Goal: Task Accomplishment & Management: Use online tool/utility

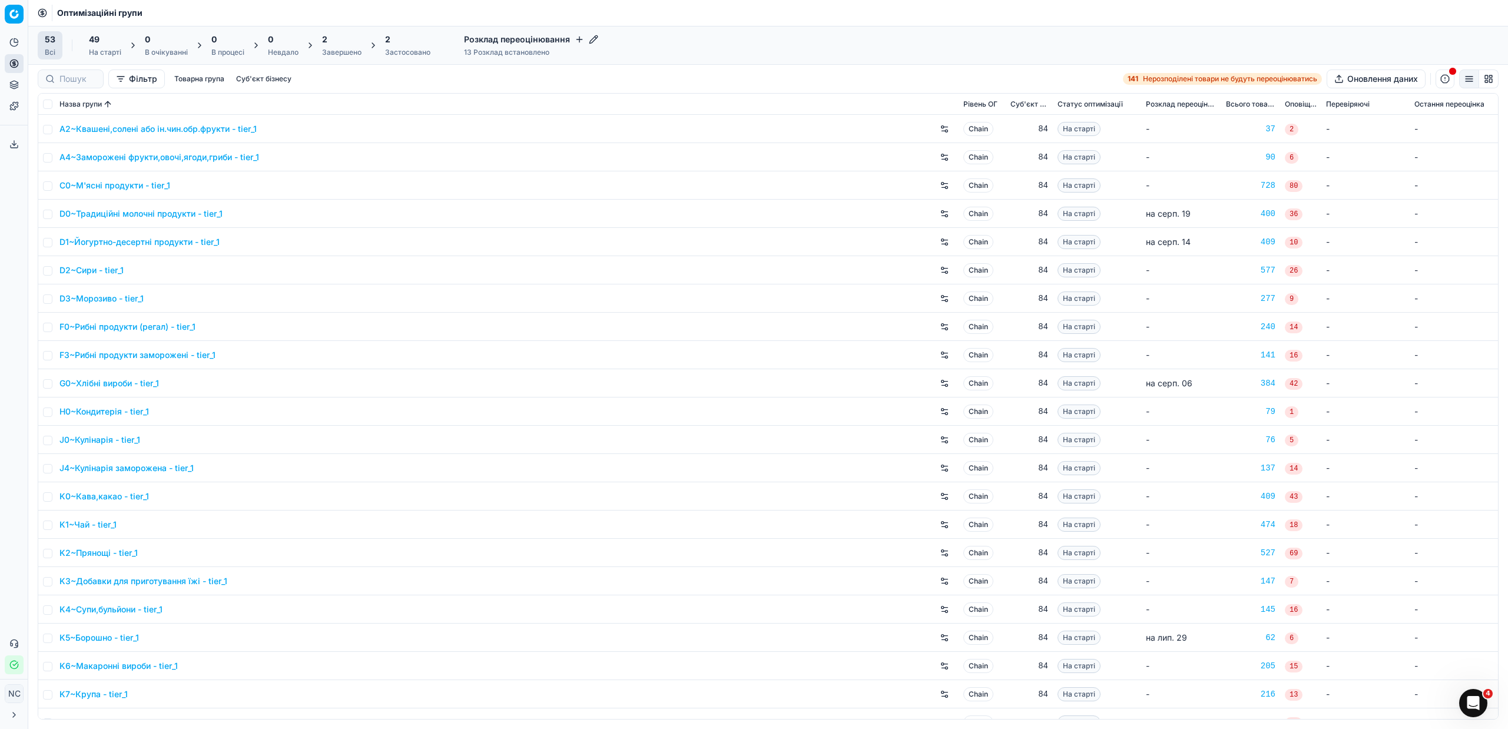
click at [404, 50] on div "Застосовано" at bounding box center [407, 52] width 45 height 9
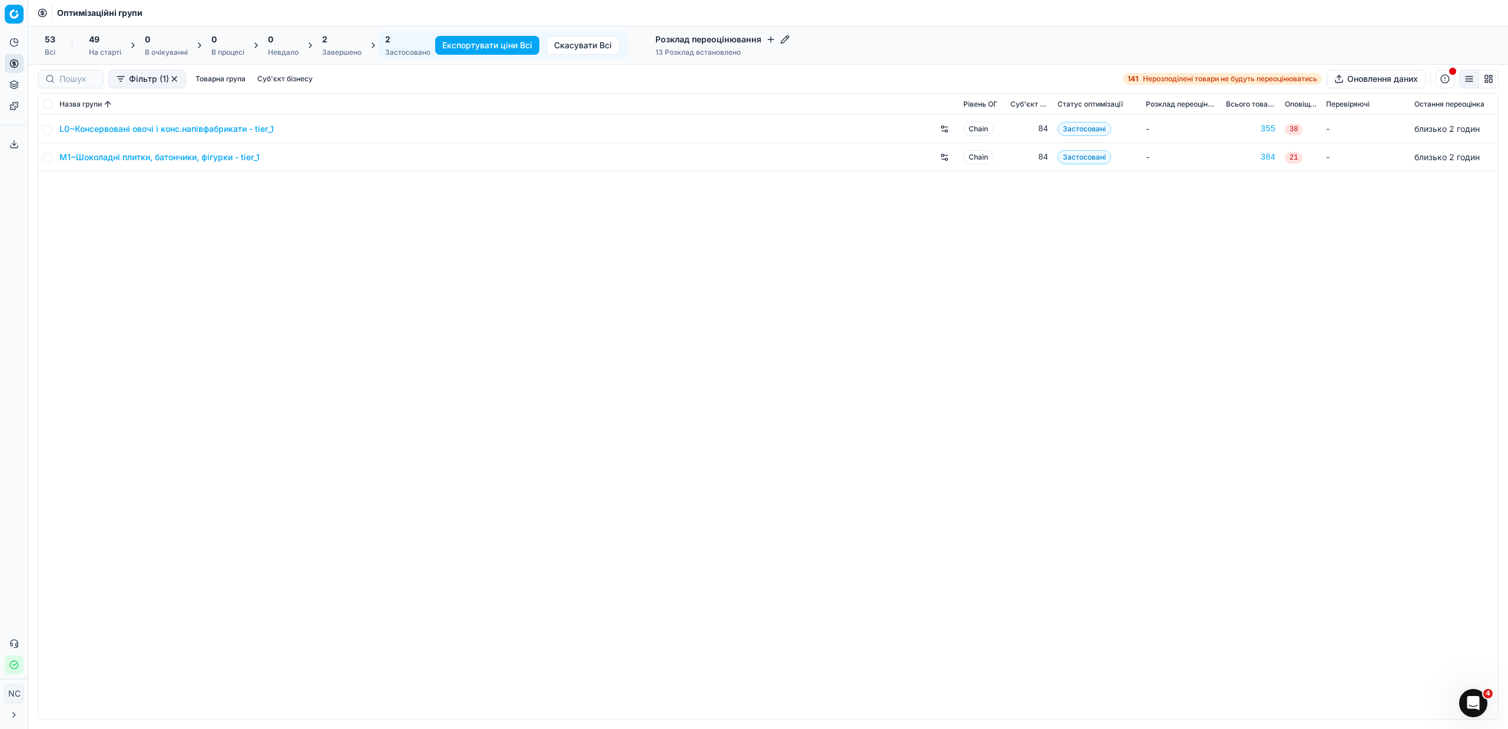
click at [337, 49] on div "Завершено" at bounding box center [341, 52] width 39 height 9
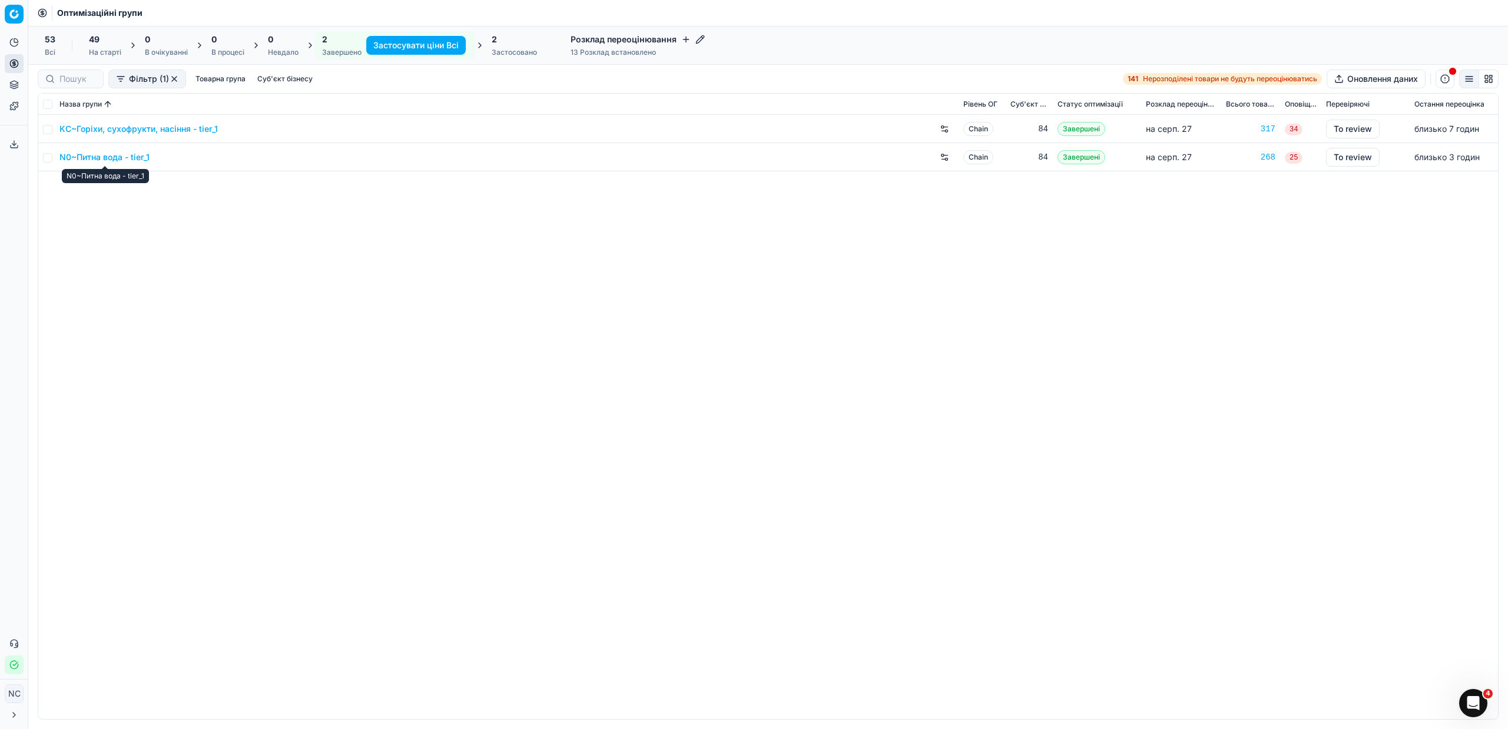
click at [101, 156] on link "N0~Питна вода - tier_1" at bounding box center [104, 157] width 90 height 12
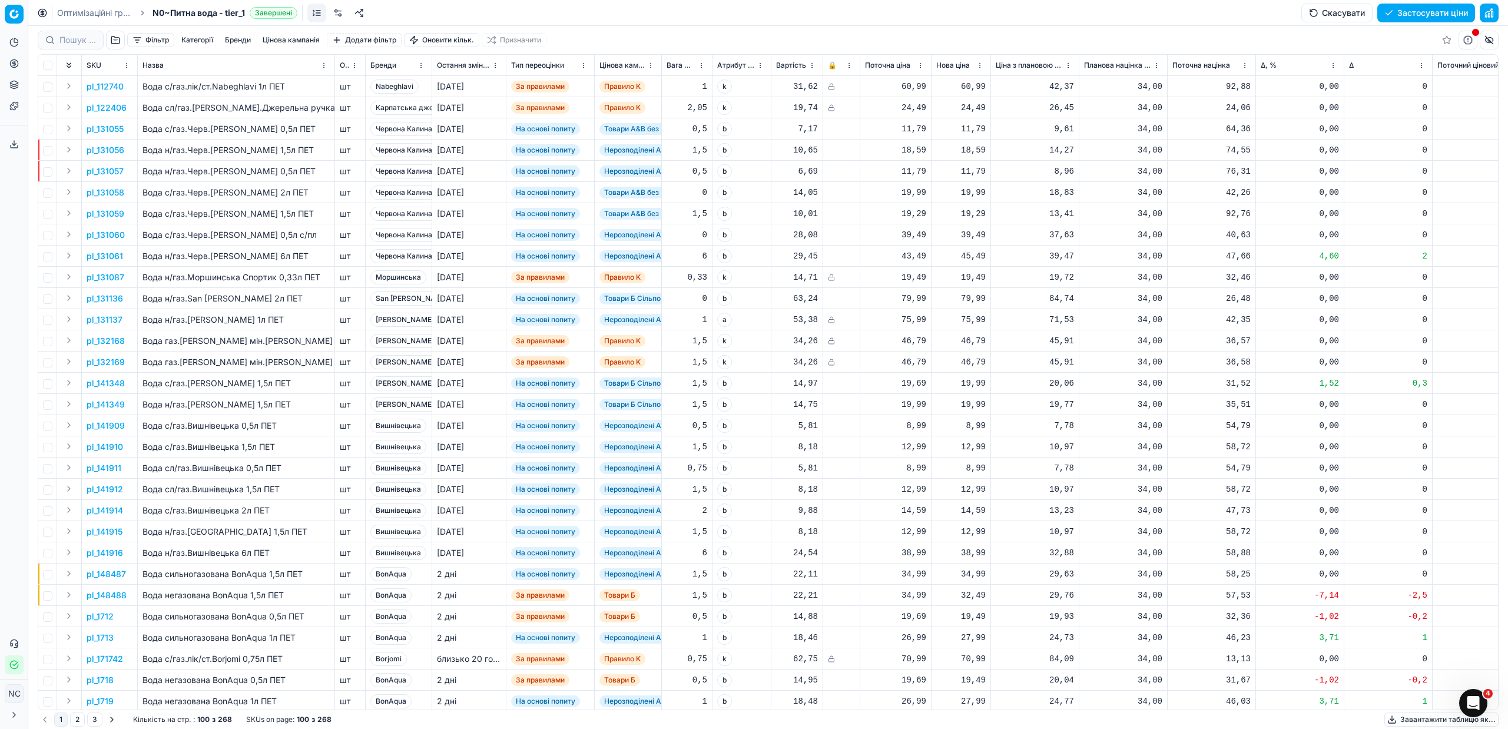
click at [137, 41] on button "Фільтр" at bounding box center [150, 40] width 47 height 14
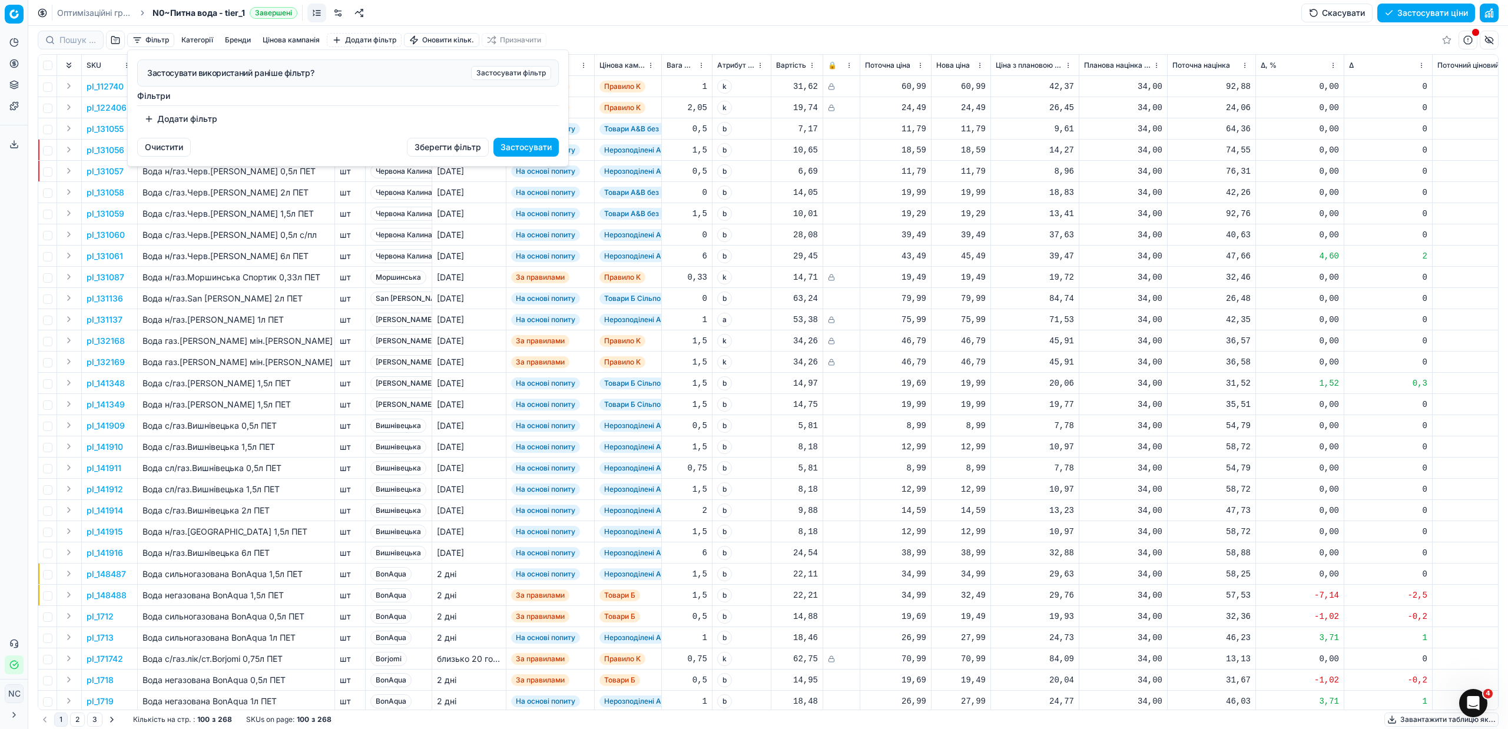
click at [706, 34] on html "Pricing platform Аналітика Цінова оптимізація Асортимент продукції Шаблони Серв…" at bounding box center [754, 364] width 1508 height 729
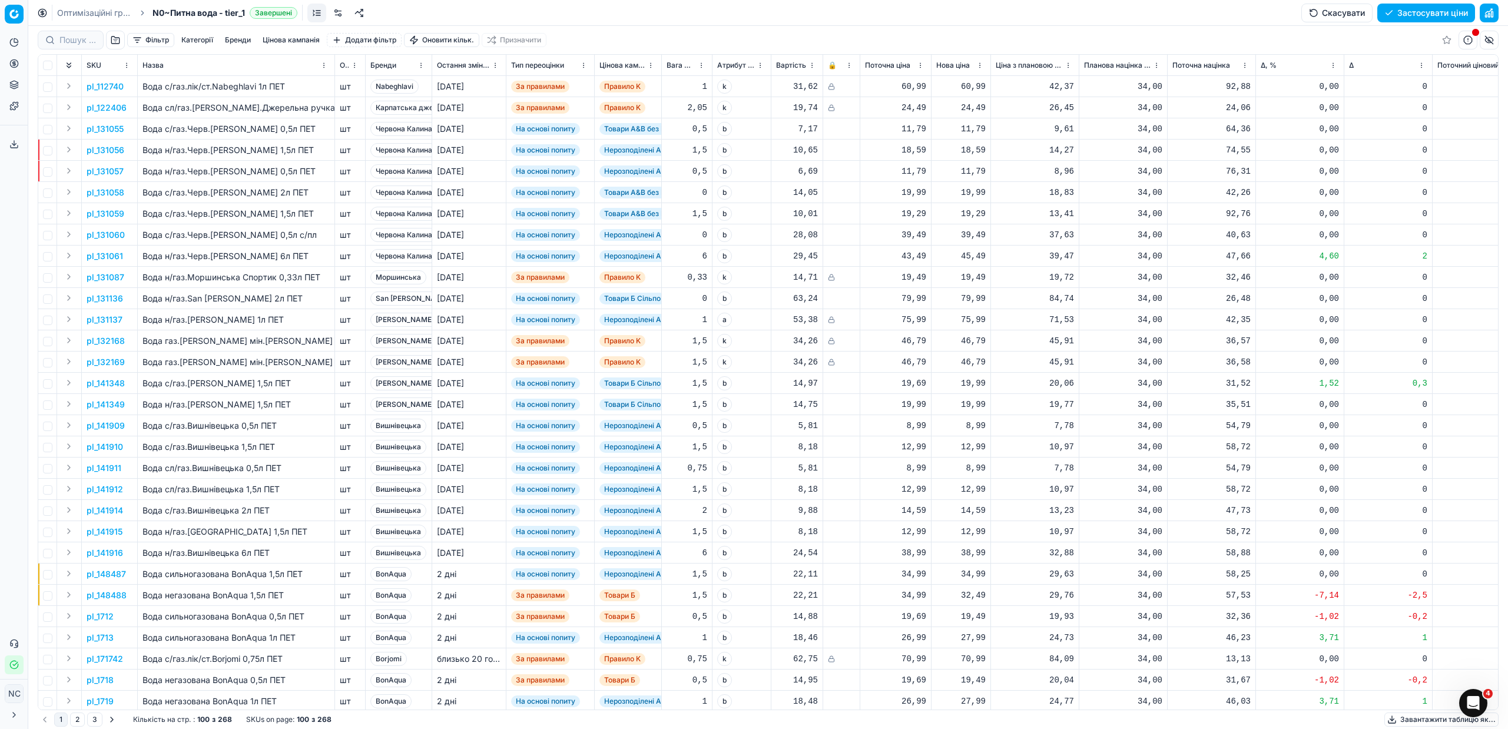
click at [112, 39] on button "button" at bounding box center [115, 40] width 19 height 19
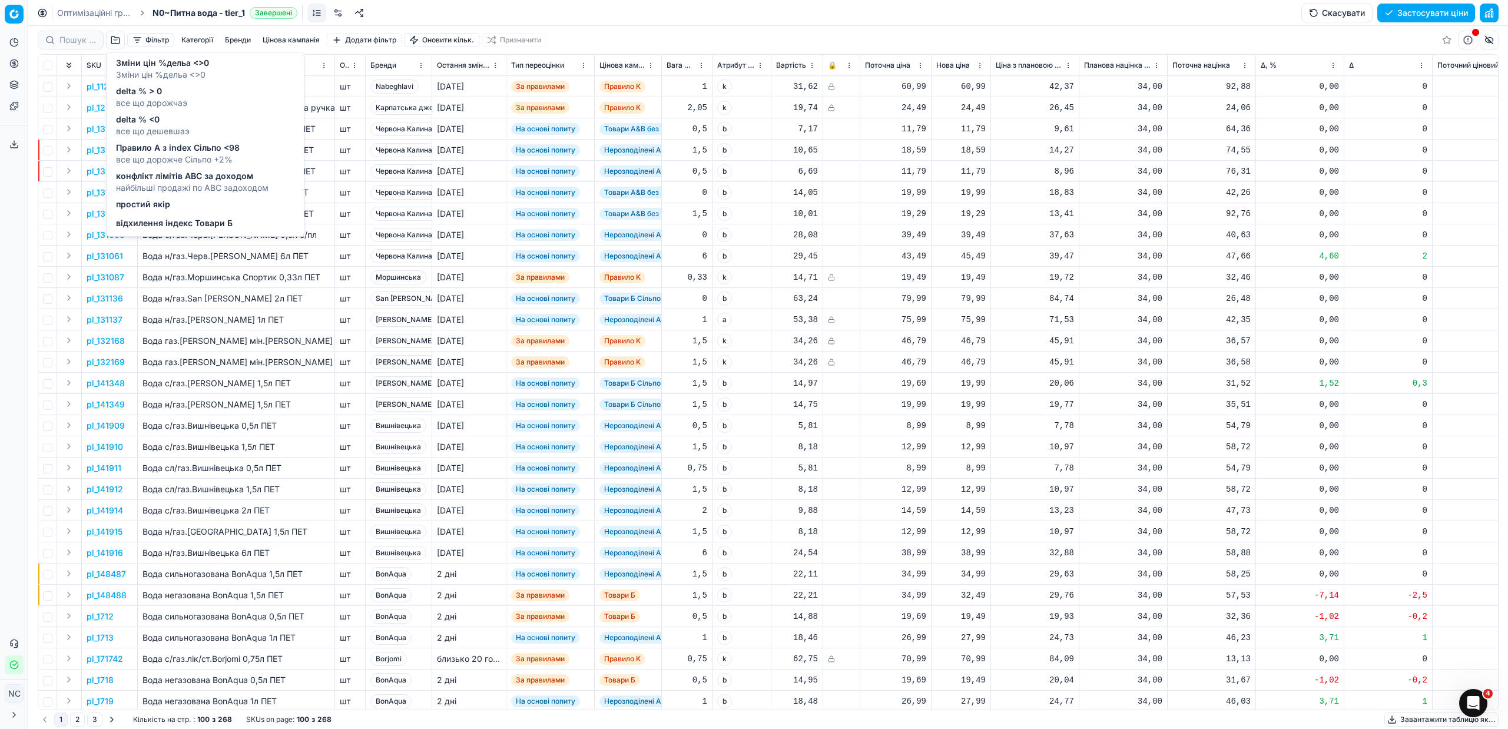
click at [758, 44] on div "Фільтр Категорії [PERSON_NAME] кампанія Додати фільтр Оновити кільк. Призначити" at bounding box center [768, 40] width 1461 height 28
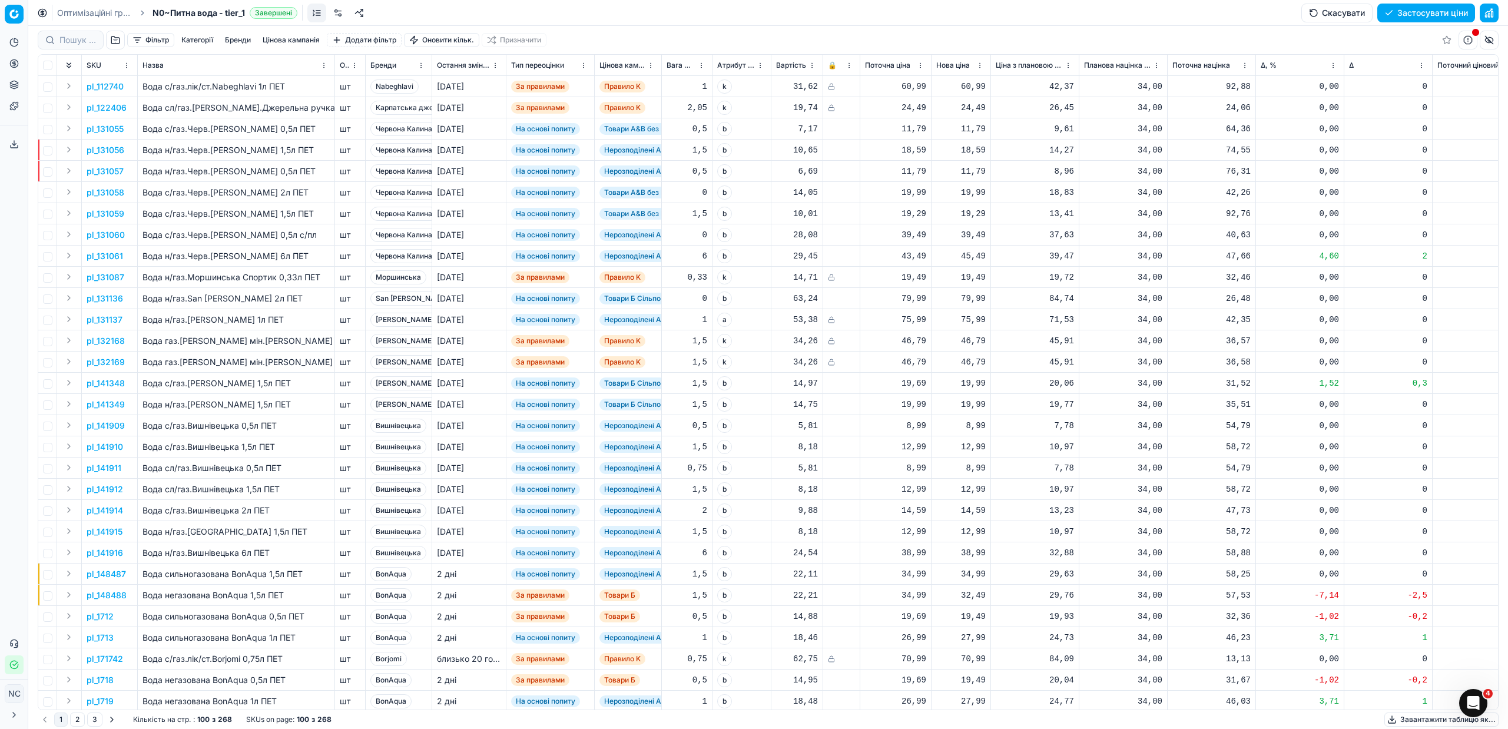
click at [297, 39] on button "Цінова кампанія" at bounding box center [291, 40] width 67 height 14
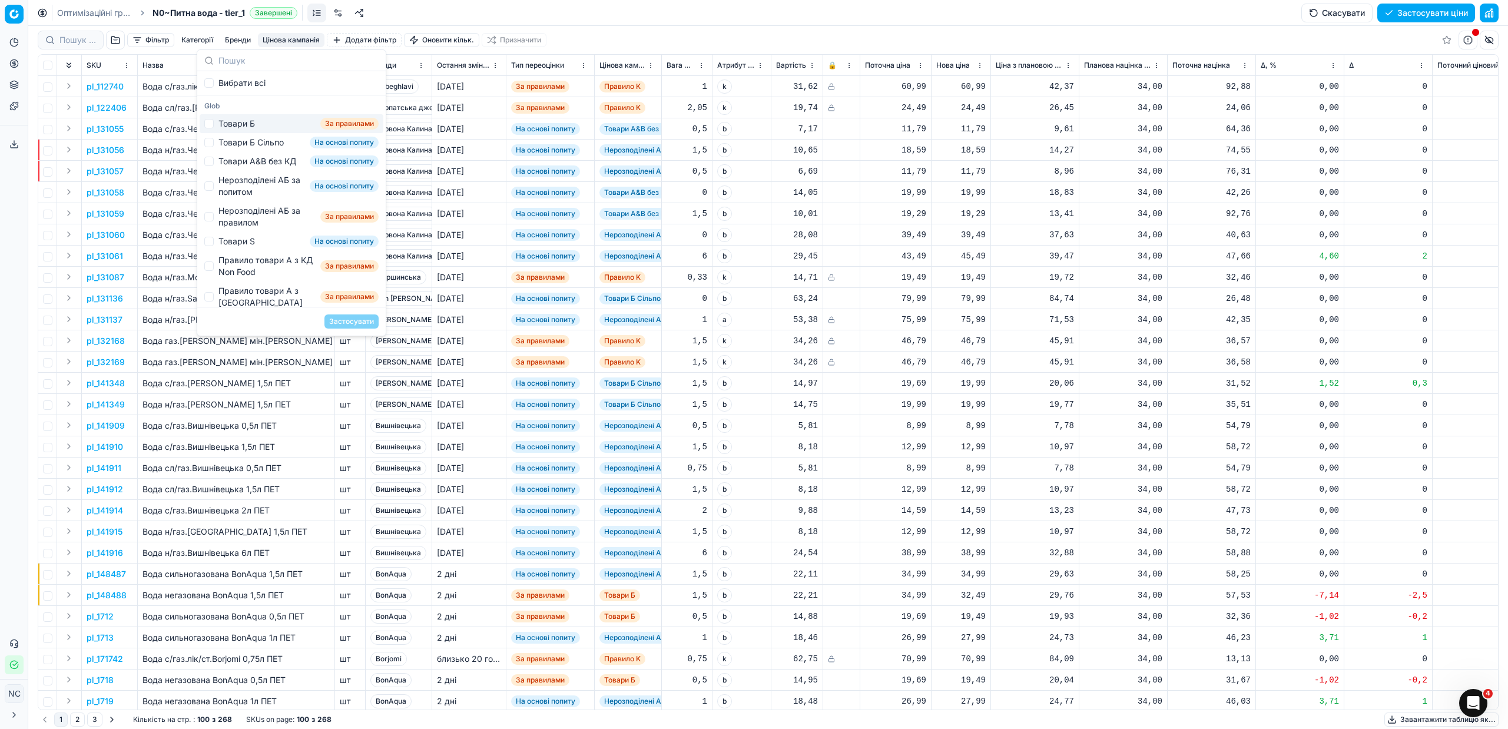
click at [331, 122] on span "За правилами" at bounding box center [349, 124] width 58 height 12
checkbox input "false"
click at [661, 27] on div "Фільтр Категорії [PERSON_NAME] кампанія Додати фільтр Оновити кільк. Призначити" at bounding box center [768, 40] width 1461 height 28
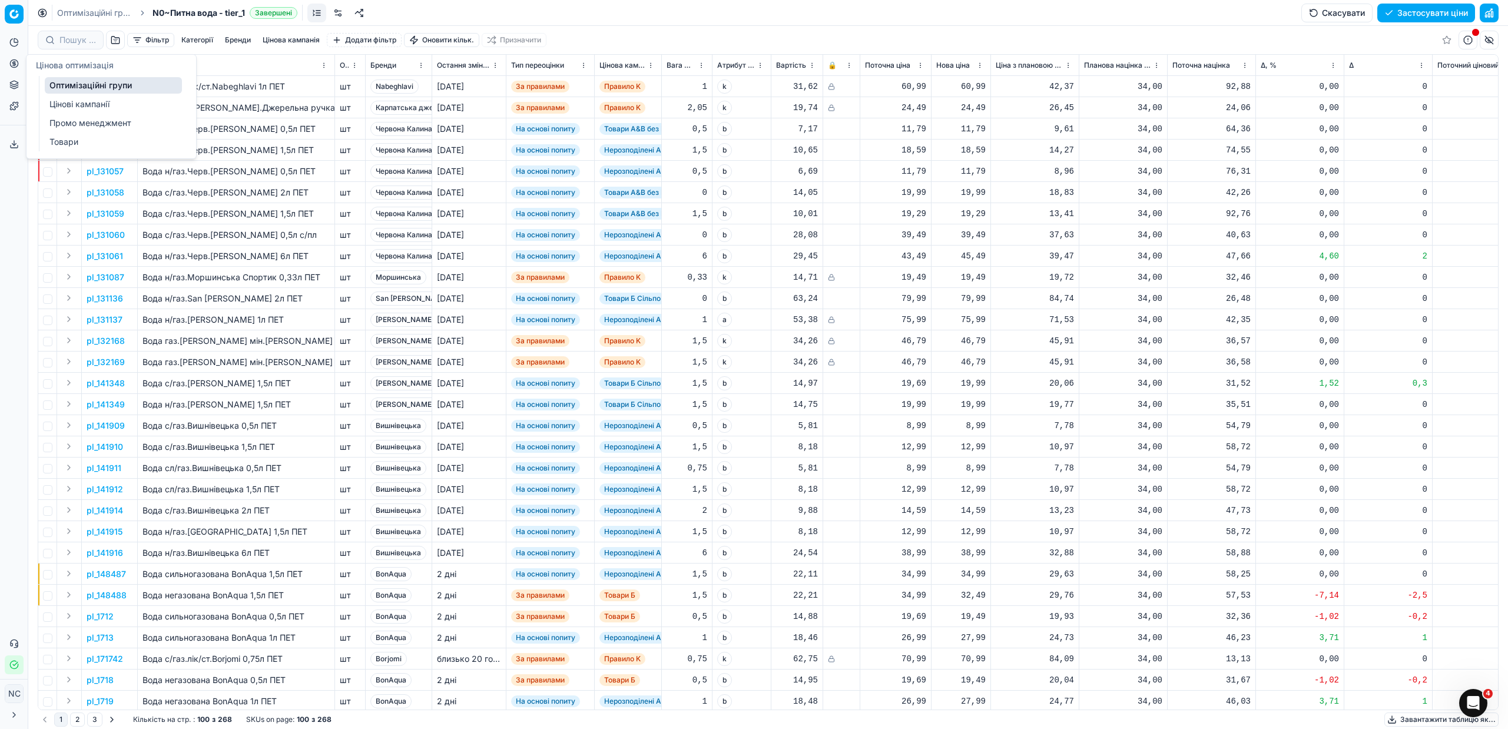
click at [81, 104] on link "Цінові кампанії" at bounding box center [113, 104] width 137 height 16
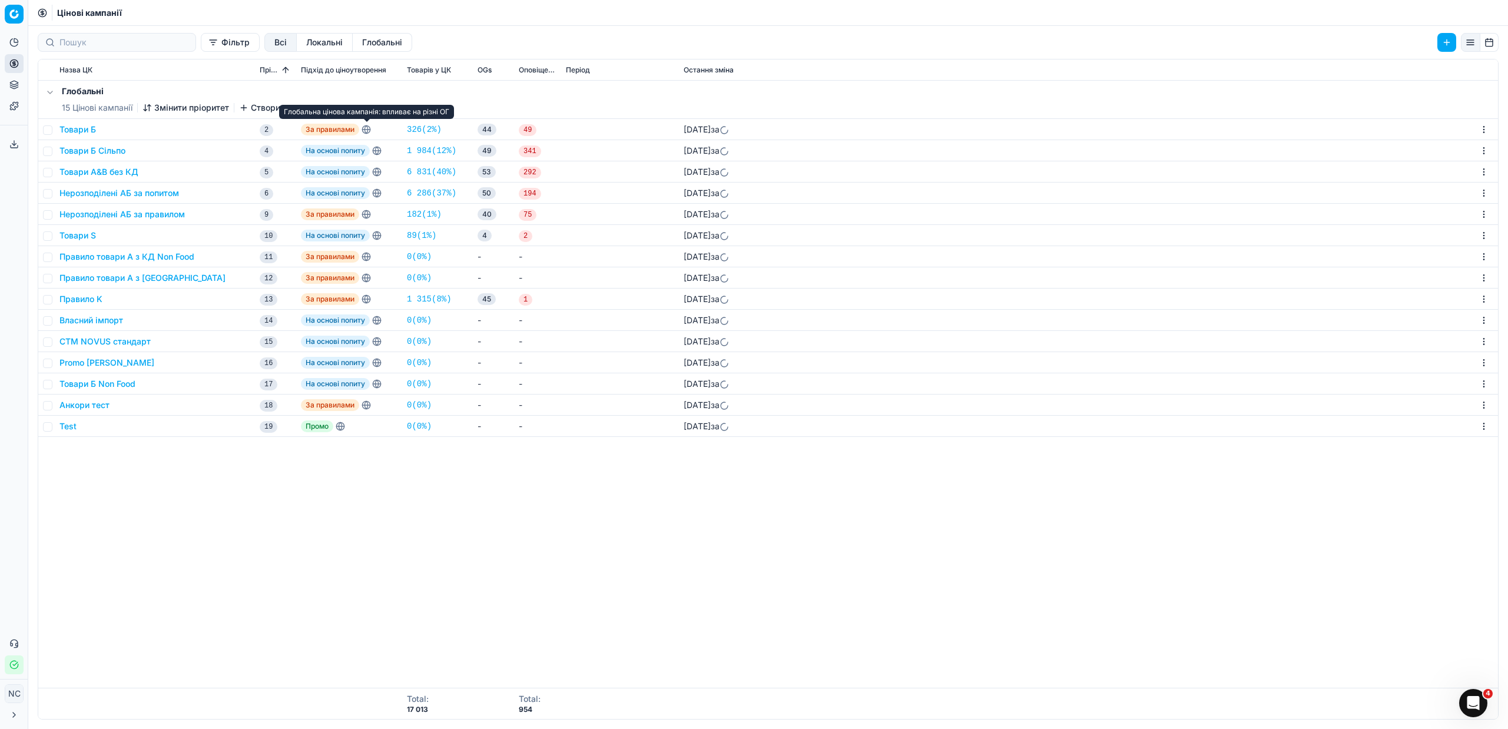
click at [366, 128] on icon at bounding box center [366, 129] width 9 height 9
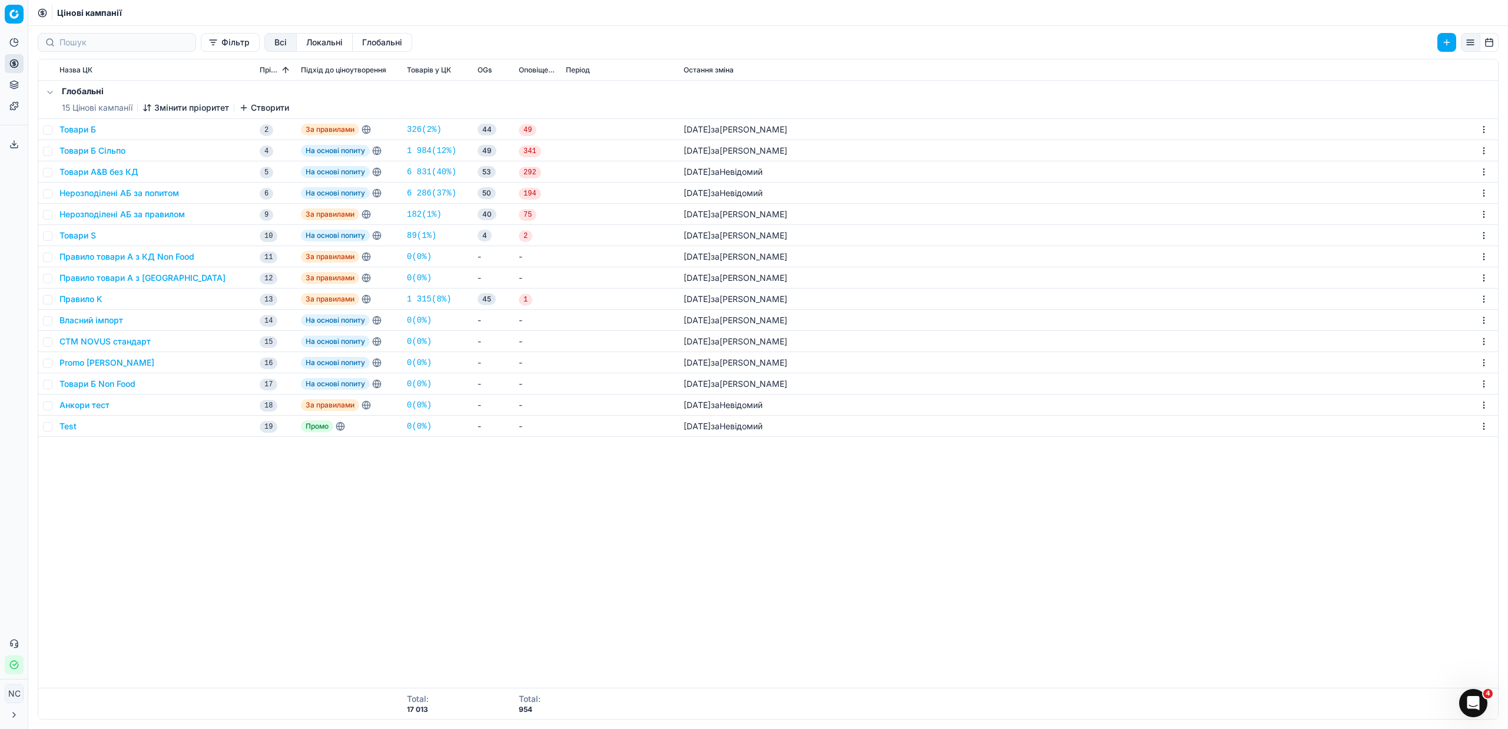
click at [77, 130] on button "Товари Б" at bounding box center [77, 130] width 37 height 12
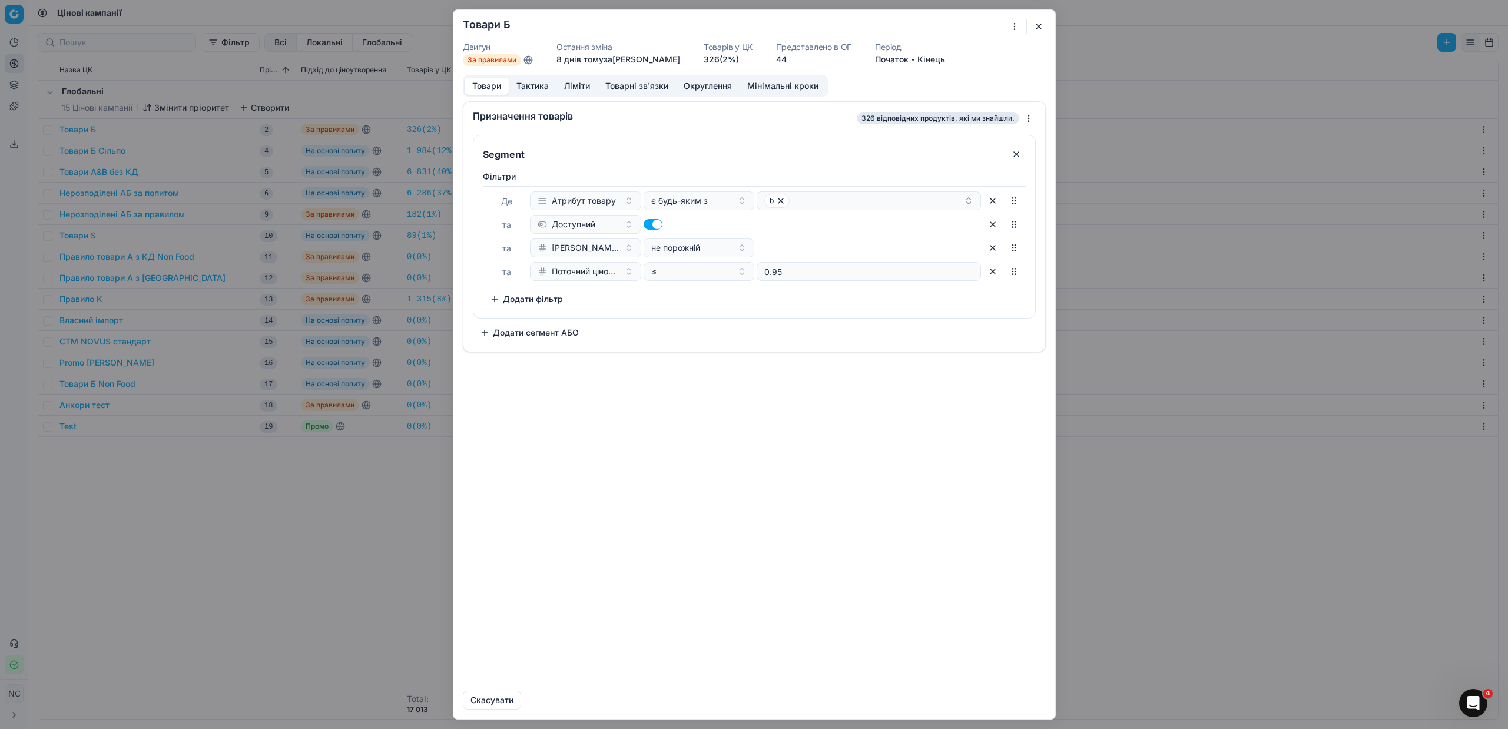
click at [583, 85] on button "Ліміти" at bounding box center [577, 86] width 41 height 17
